Goal: Register for event/course

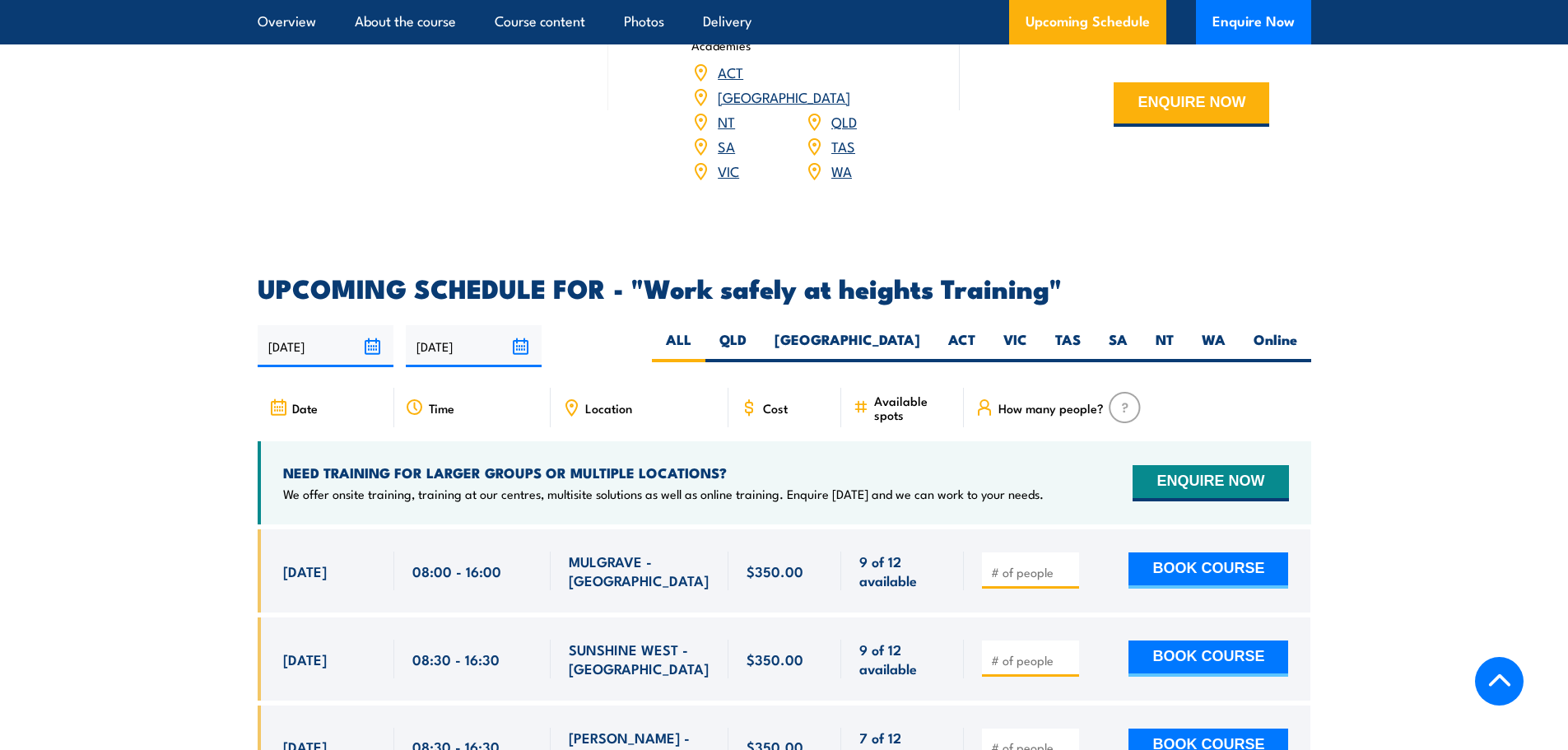
scroll to position [2415, 0]
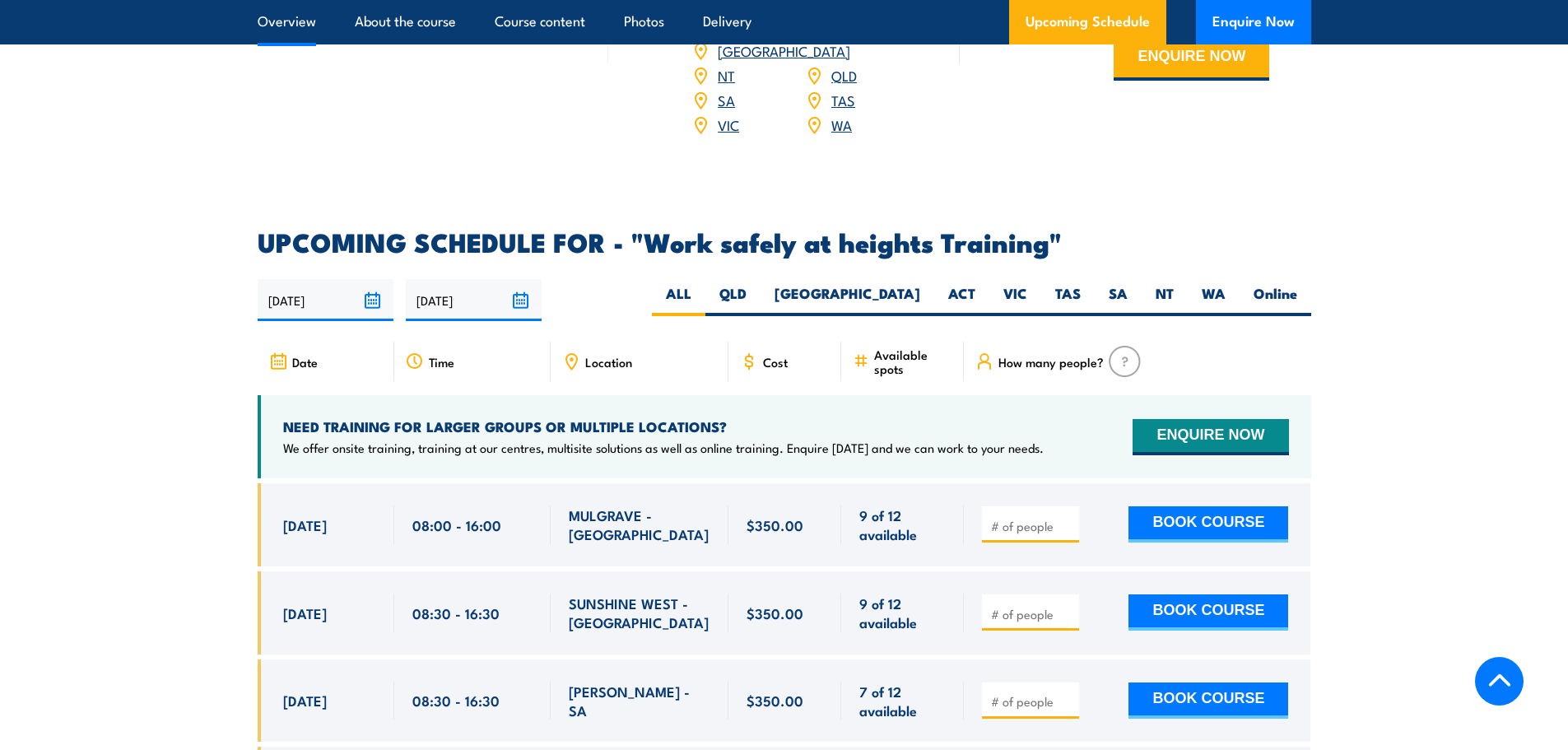
click at [303, 16] on link "Overview" at bounding box center [287, 22] width 59 height 44
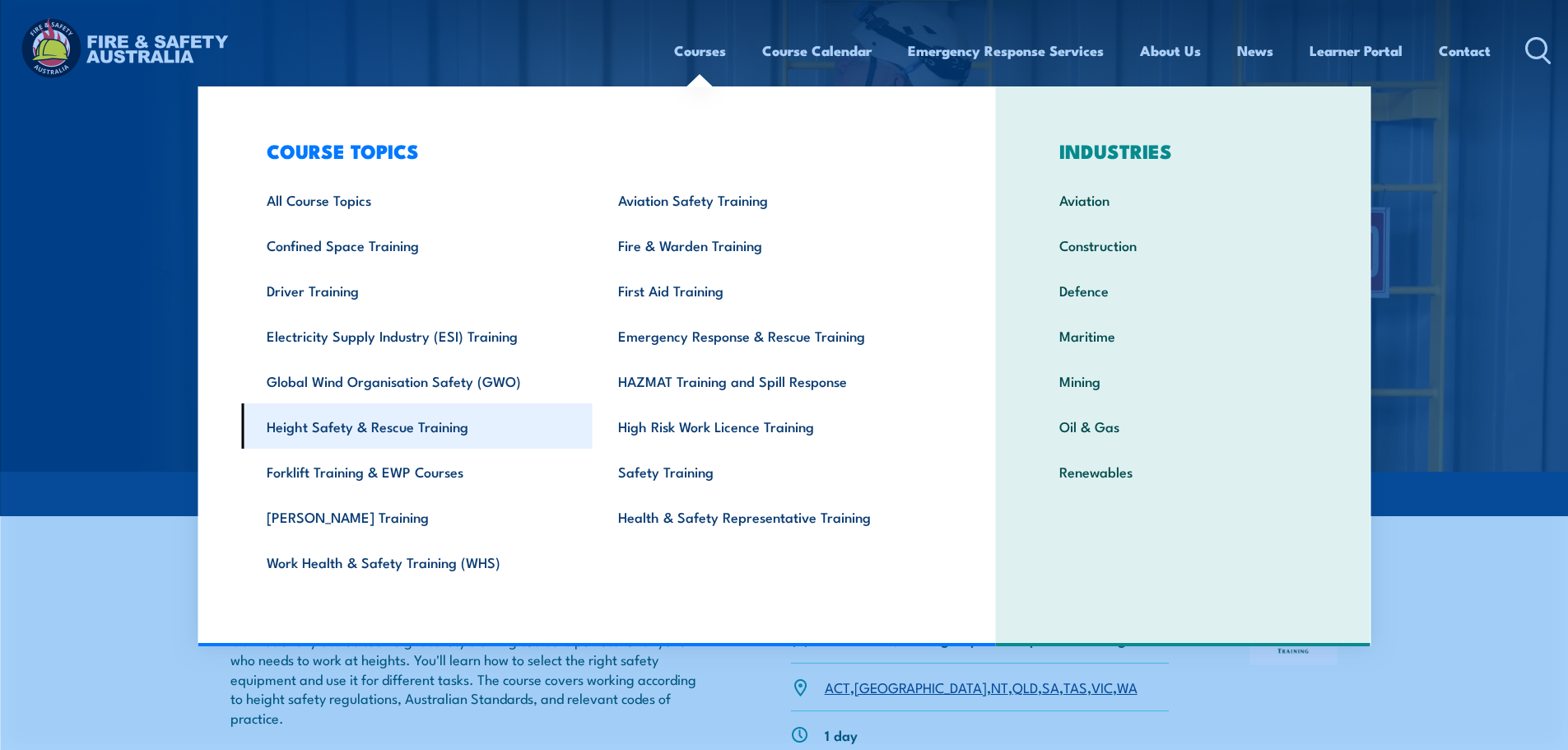
click at [318, 434] on link "Height Safety & Rescue Training" at bounding box center [417, 425] width 351 height 45
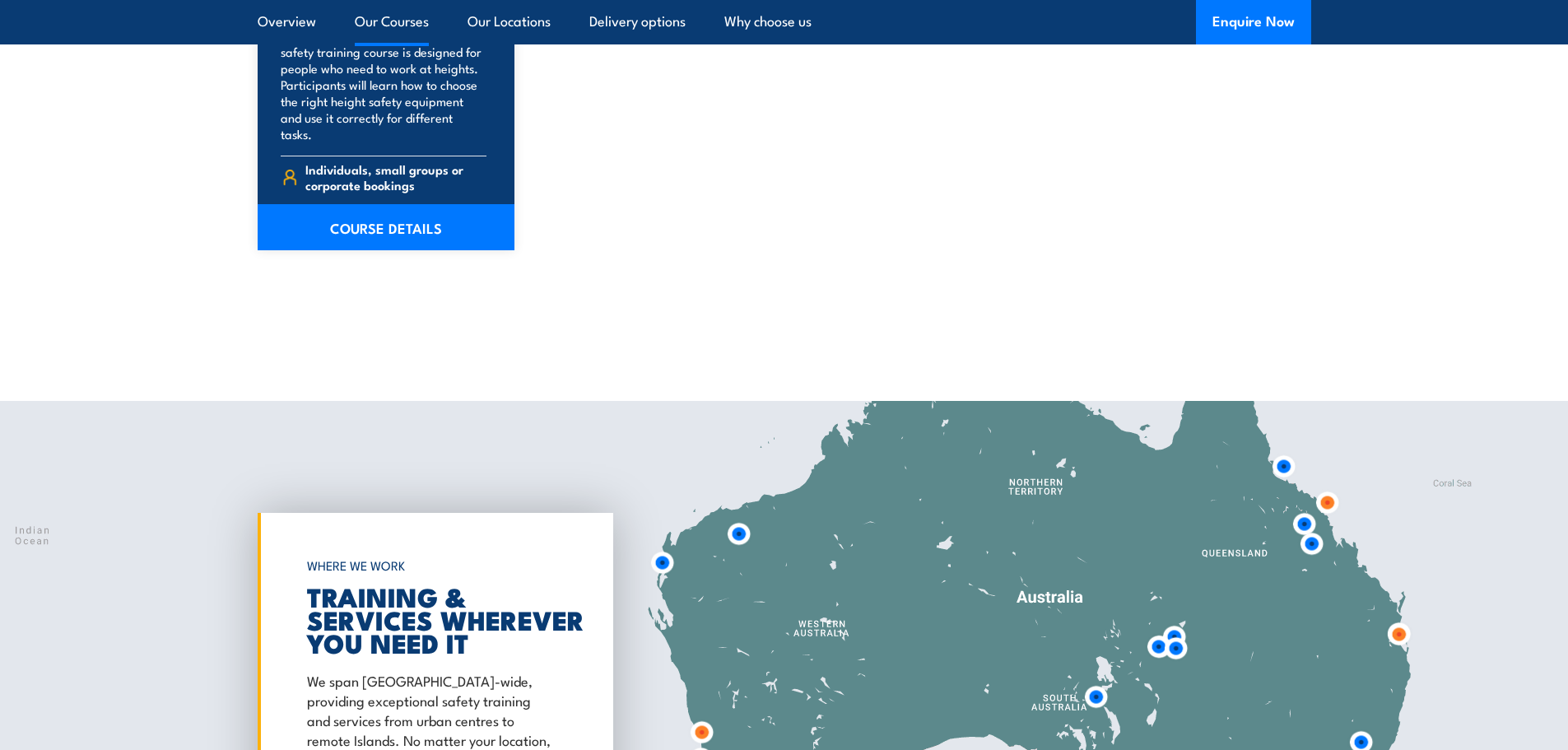
scroll to position [2635, 0]
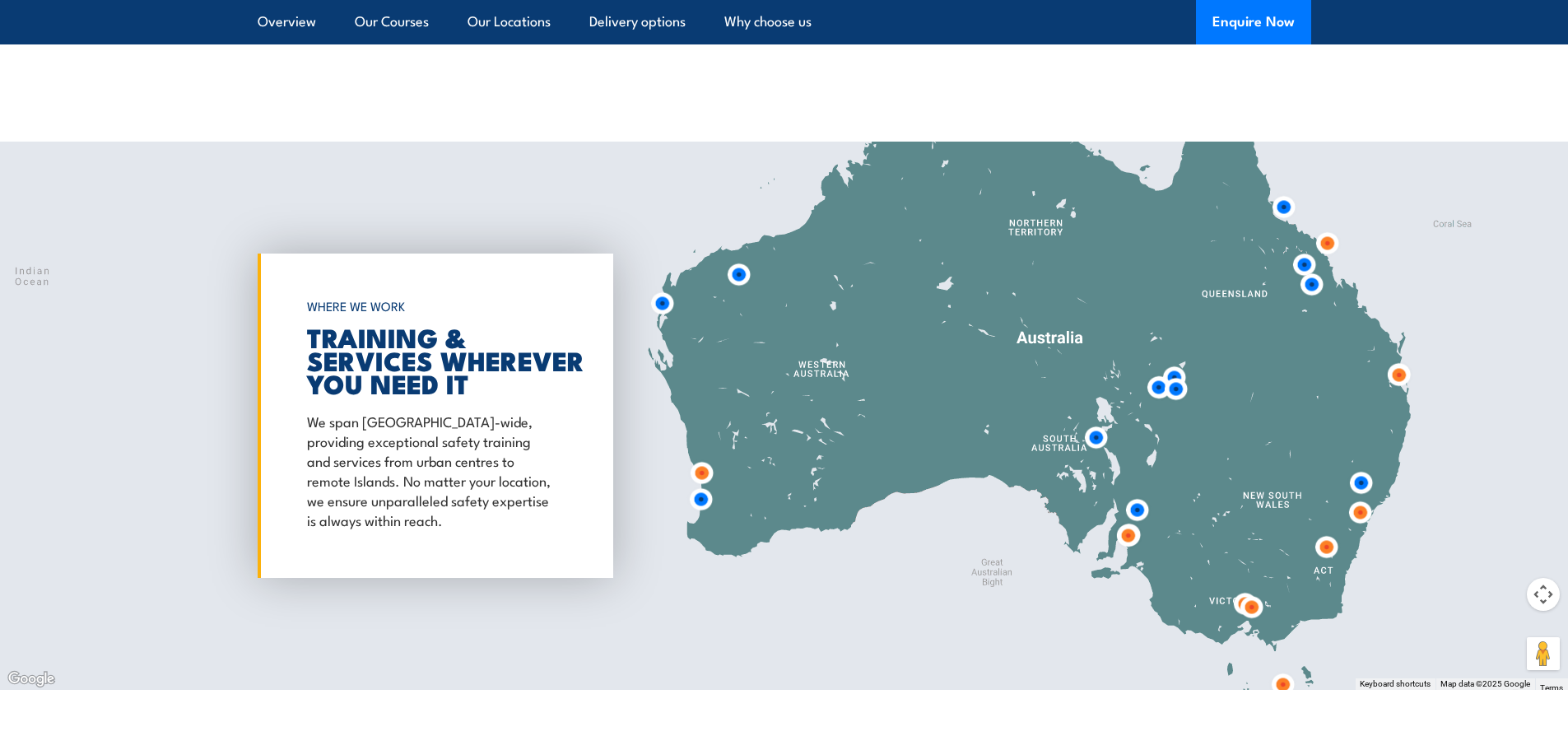
click at [1254, 592] on img at bounding box center [1251, 607] width 30 height 30
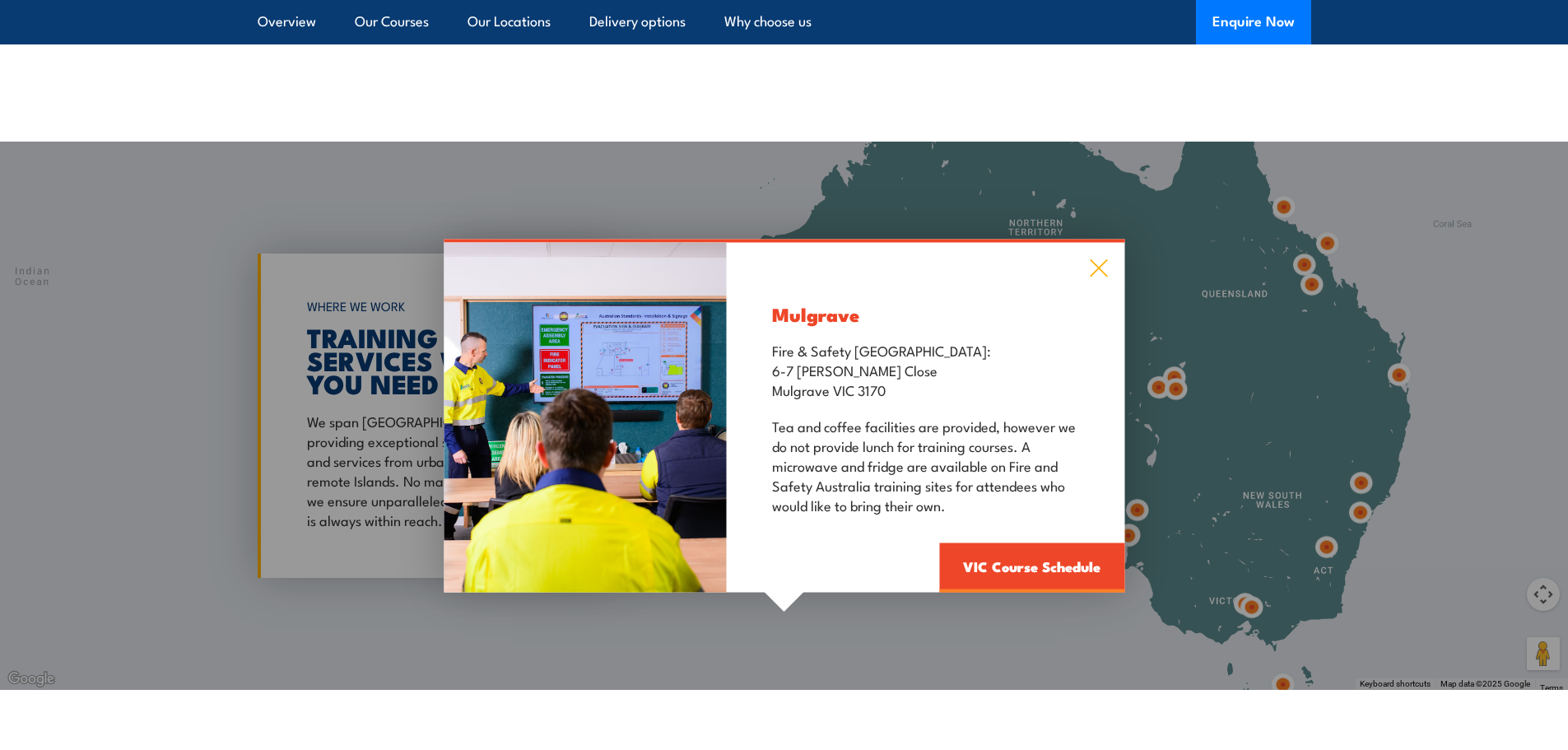
click at [1097, 260] on icon at bounding box center [1099, 268] width 17 height 17
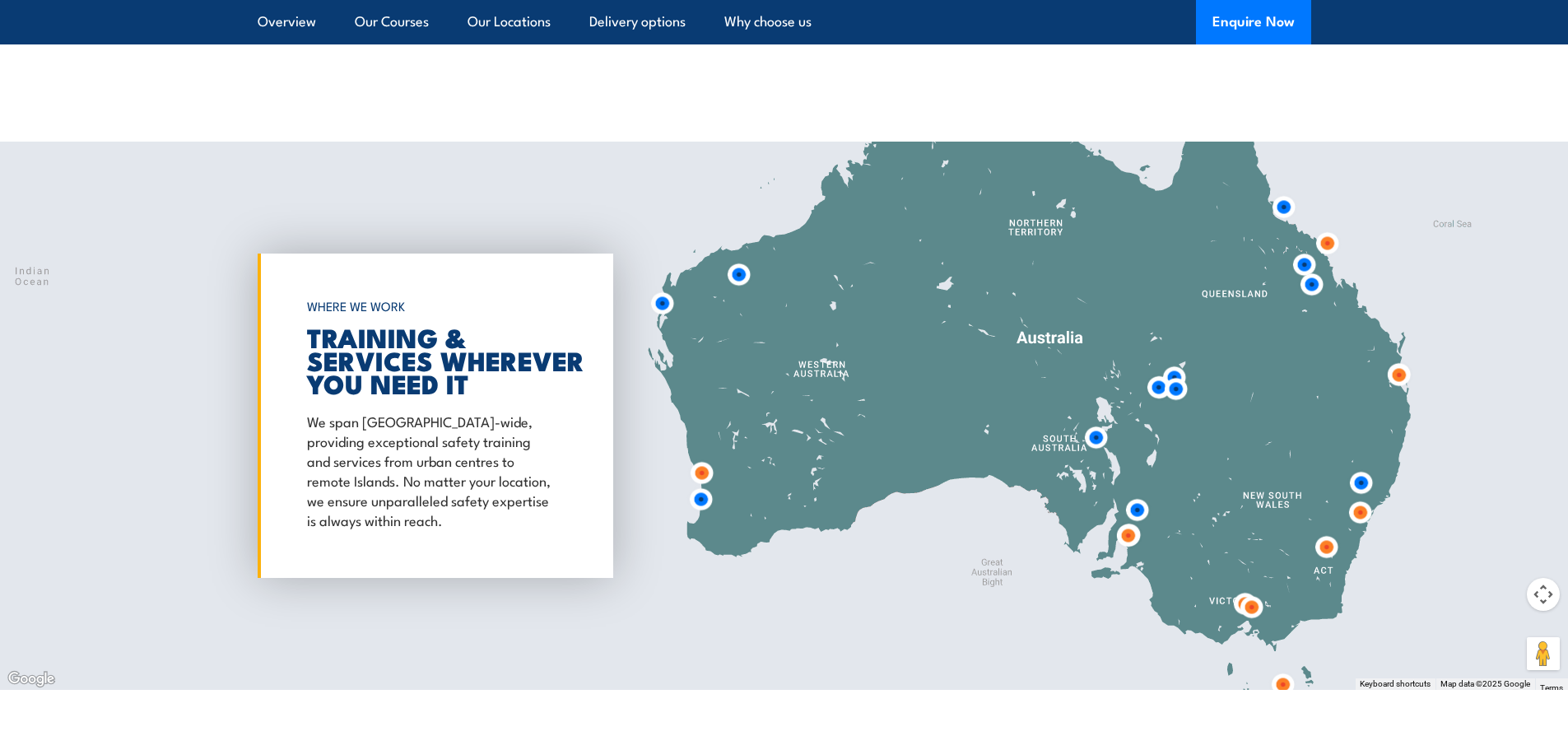
click at [1237, 592] on img at bounding box center [1251, 607] width 30 height 30
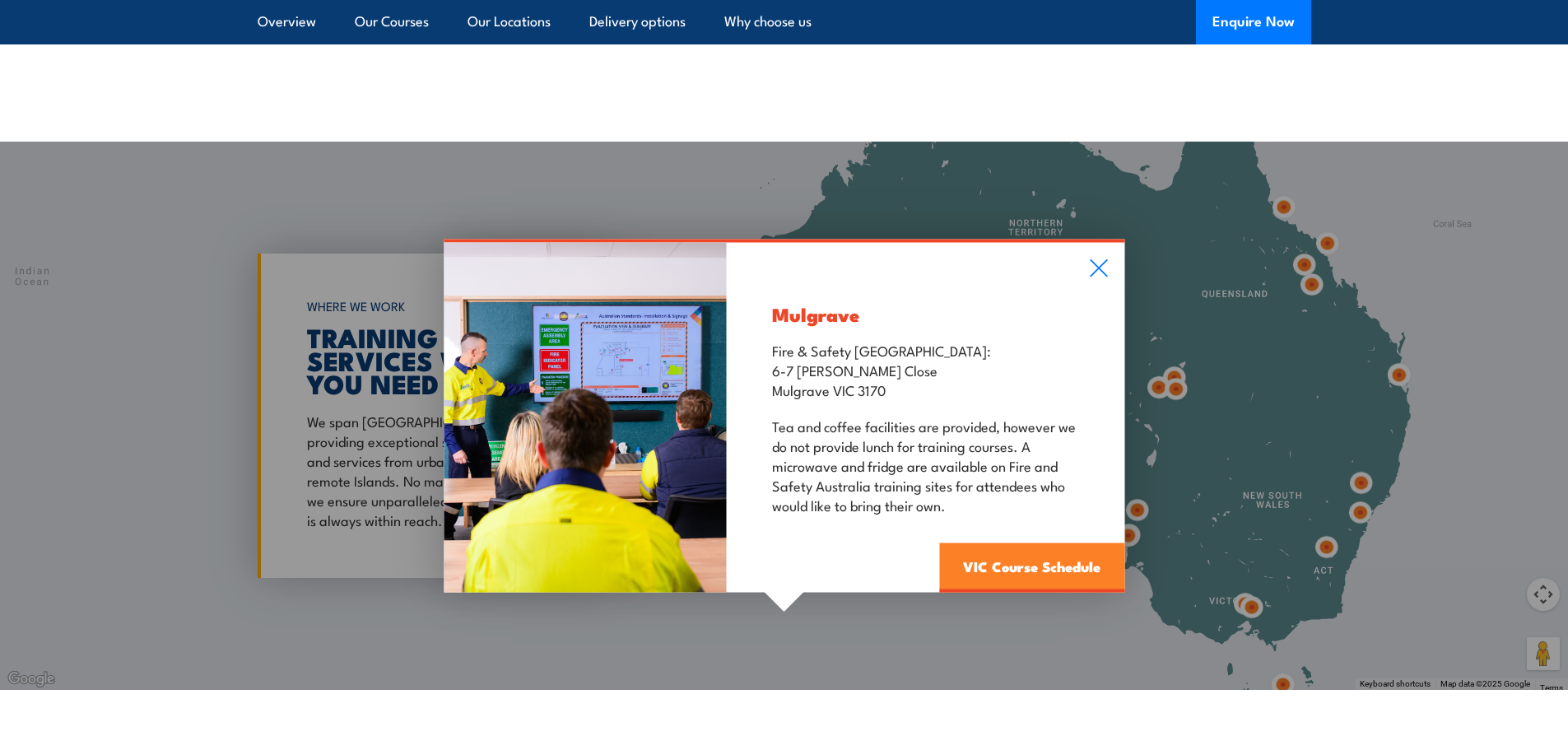
click at [1035, 551] on link "VIC Course Schedule" at bounding box center [1031, 568] width 186 height 49
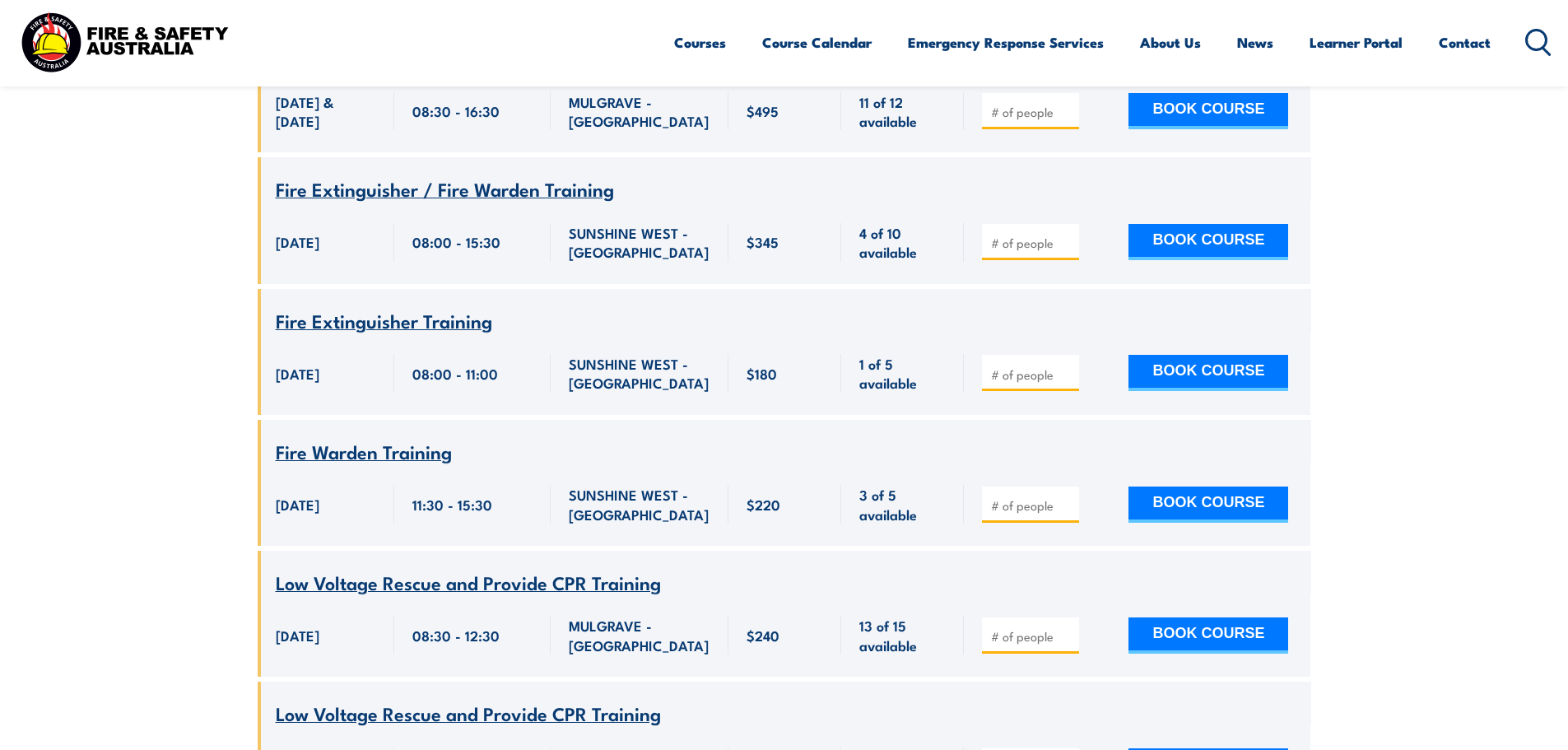
scroll to position [4715, 0]
